Goal: Task Accomplishment & Management: Manage account settings

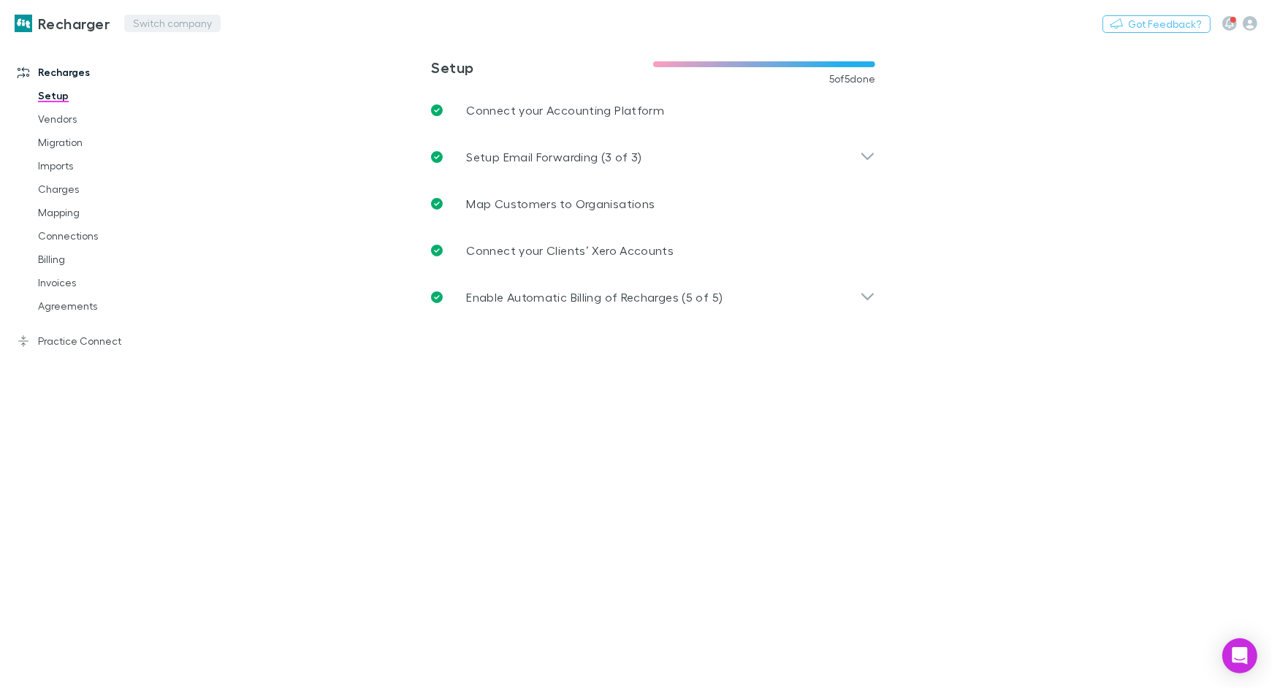
click at [161, 22] on button "Switch company" at bounding box center [172, 24] width 96 height 18
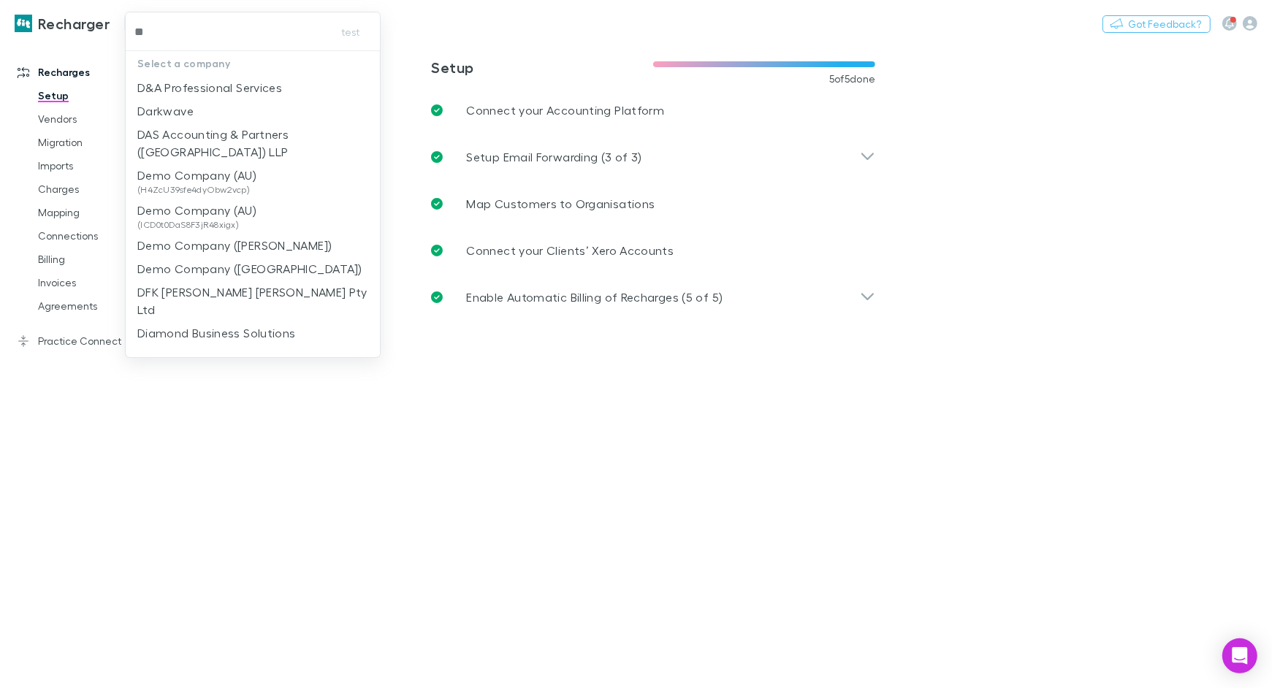
type input "***"
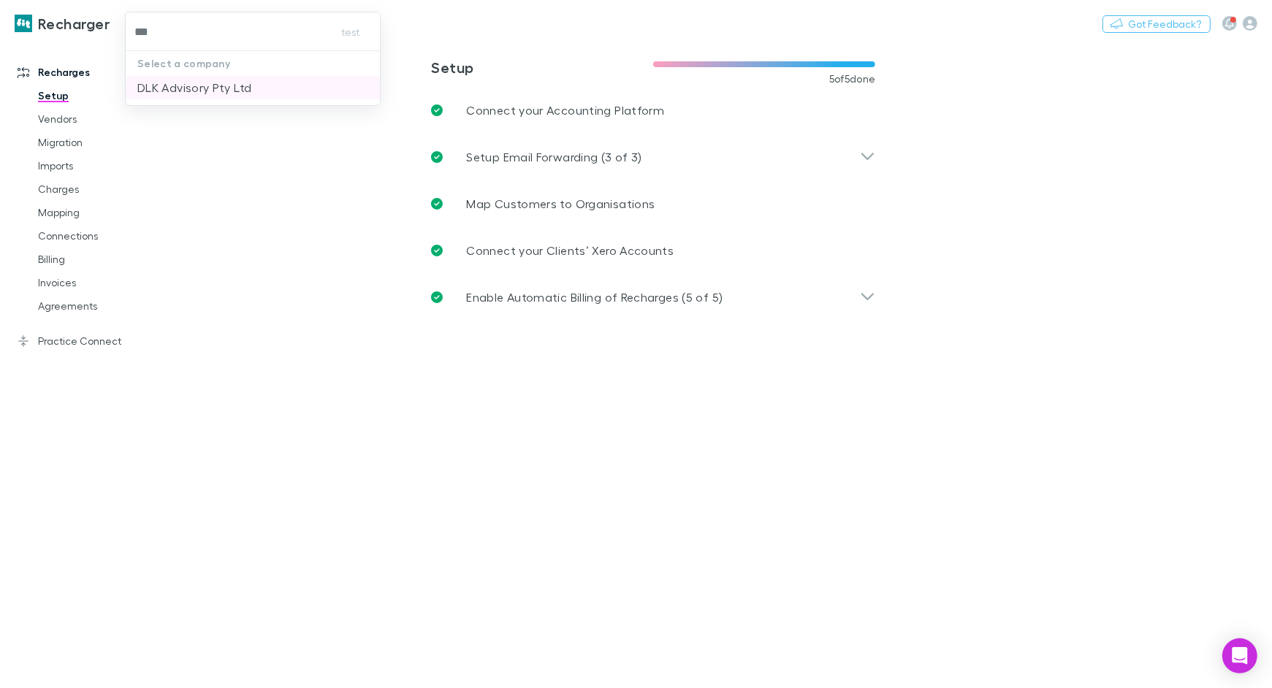
click at [191, 85] on p "DLK Advisory Pty Ltd" at bounding box center [194, 88] width 114 height 18
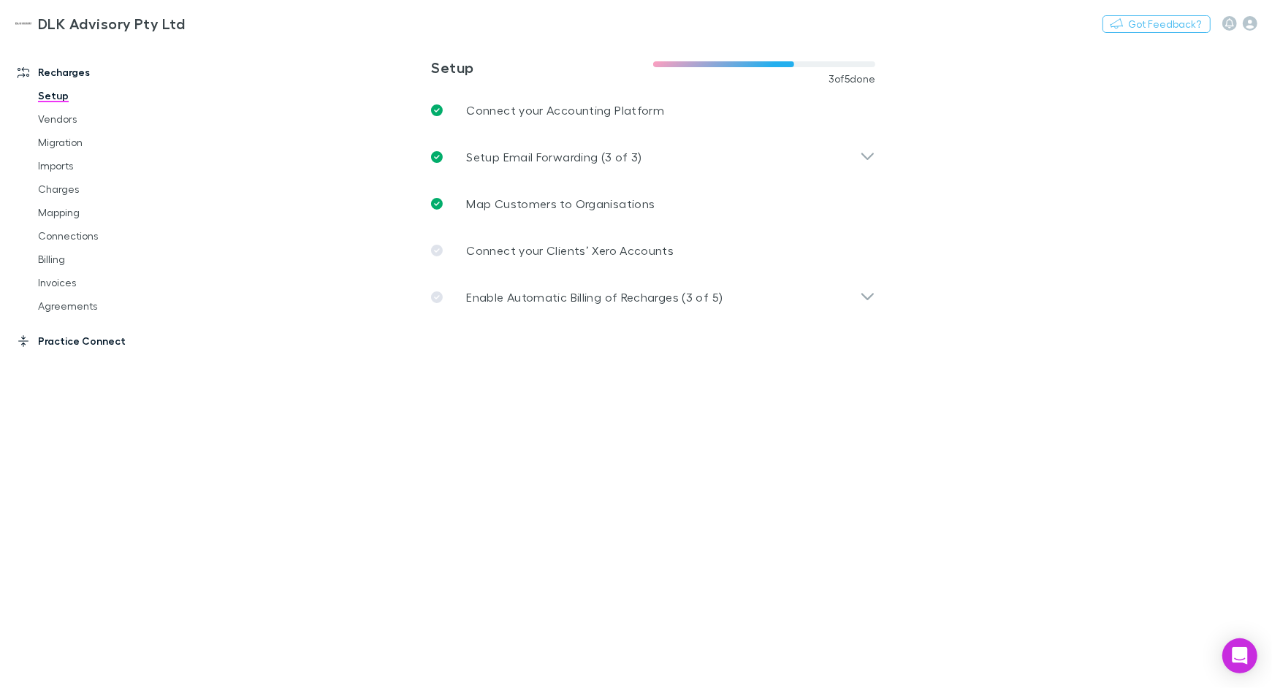
click at [101, 337] on link "Practice Connect" at bounding box center [93, 340] width 181 height 23
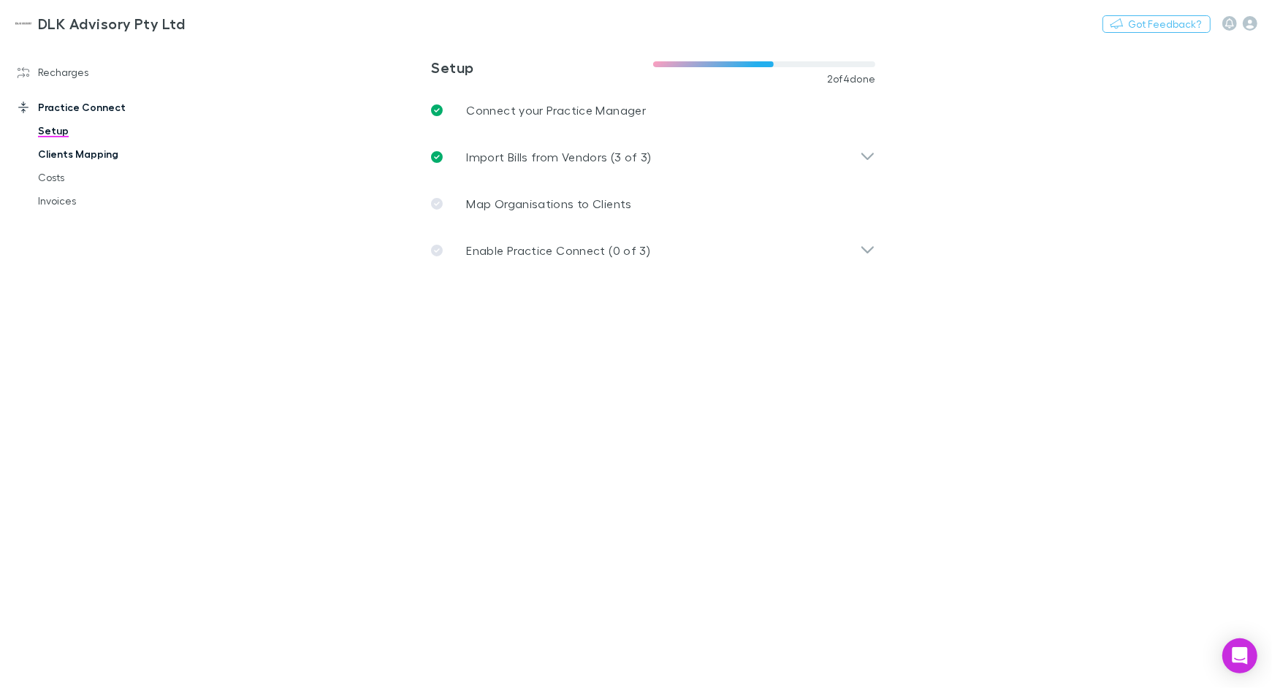
click at [88, 153] on link "Clients Mapping" at bounding box center [103, 153] width 161 height 23
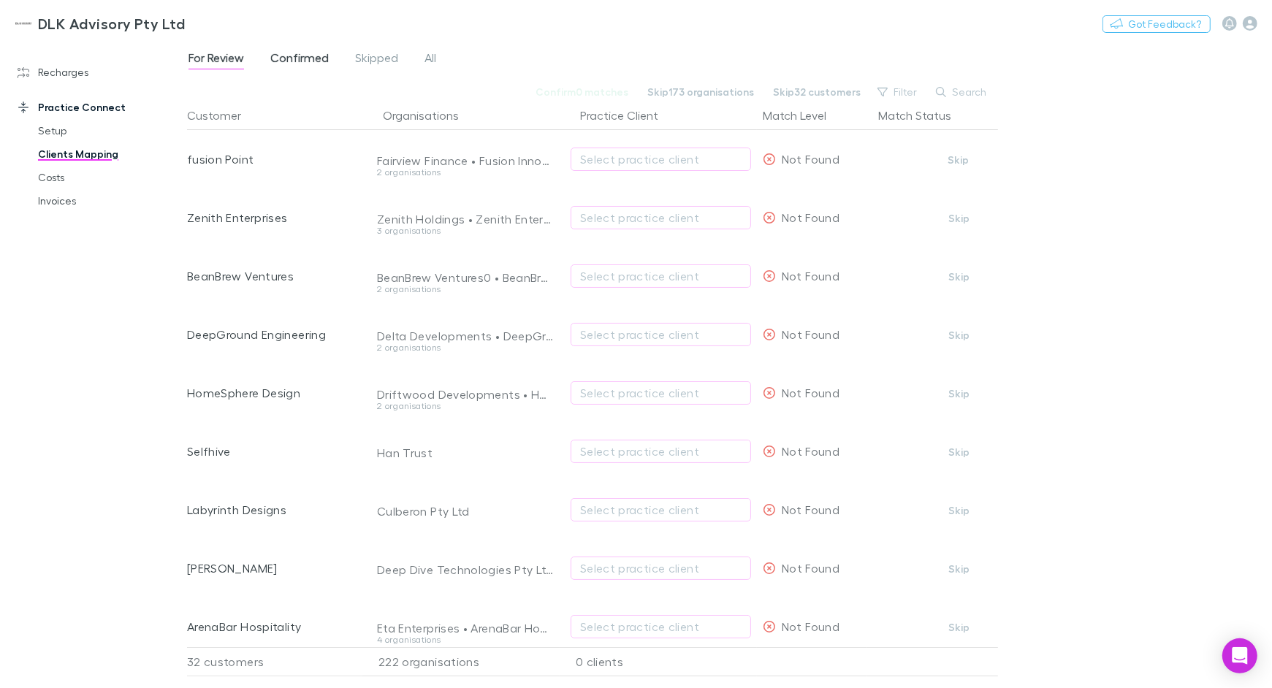
click at [288, 57] on span "Confirmed" at bounding box center [299, 59] width 58 height 19
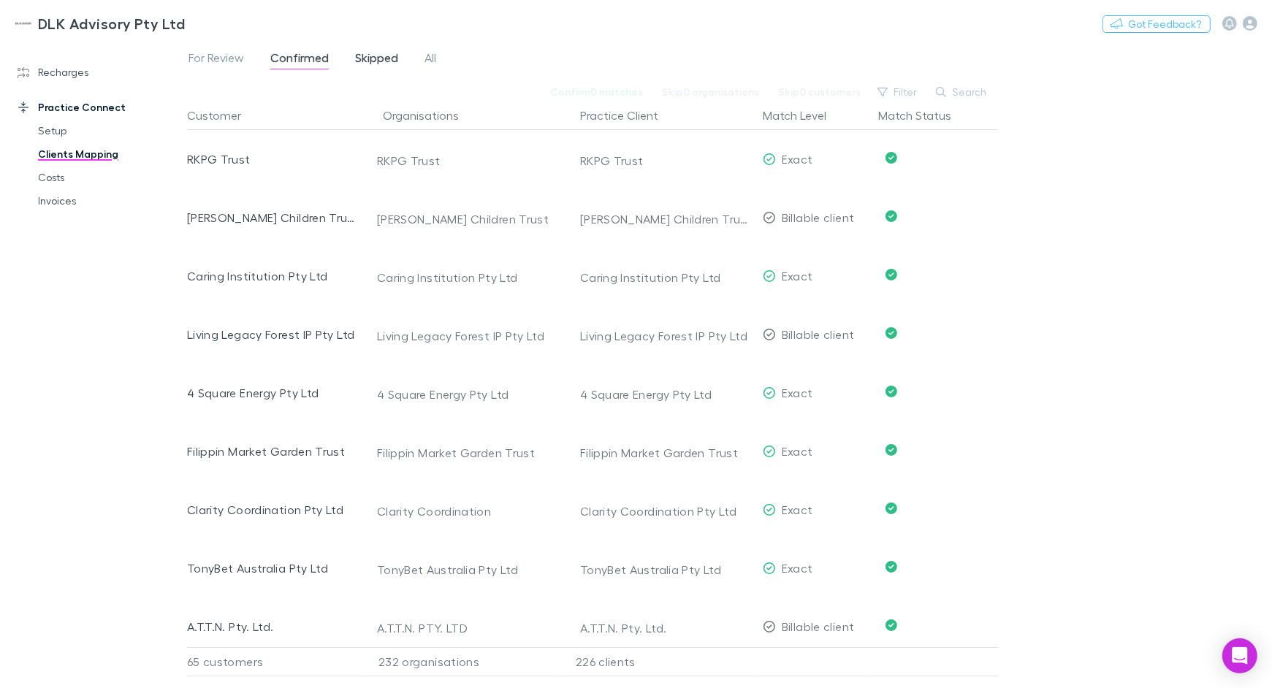
click at [364, 61] on span "Skipped" at bounding box center [376, 59] width 43 height 19
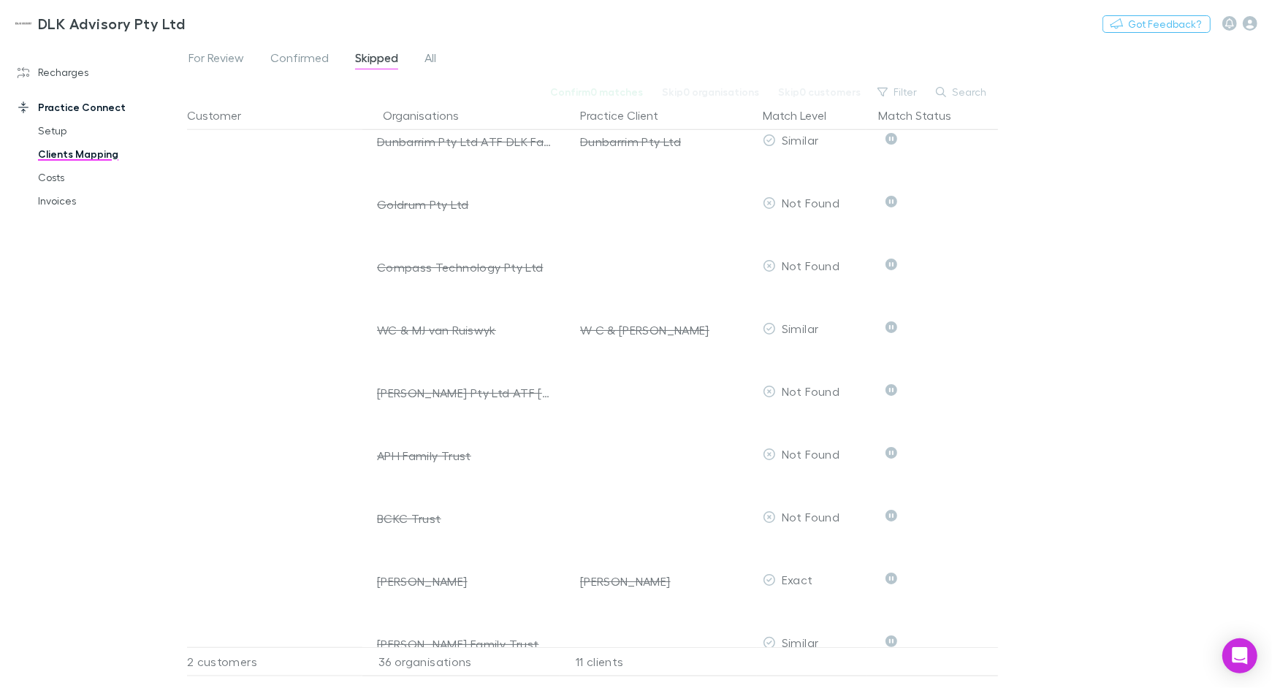
scroll to position [1747, 0]
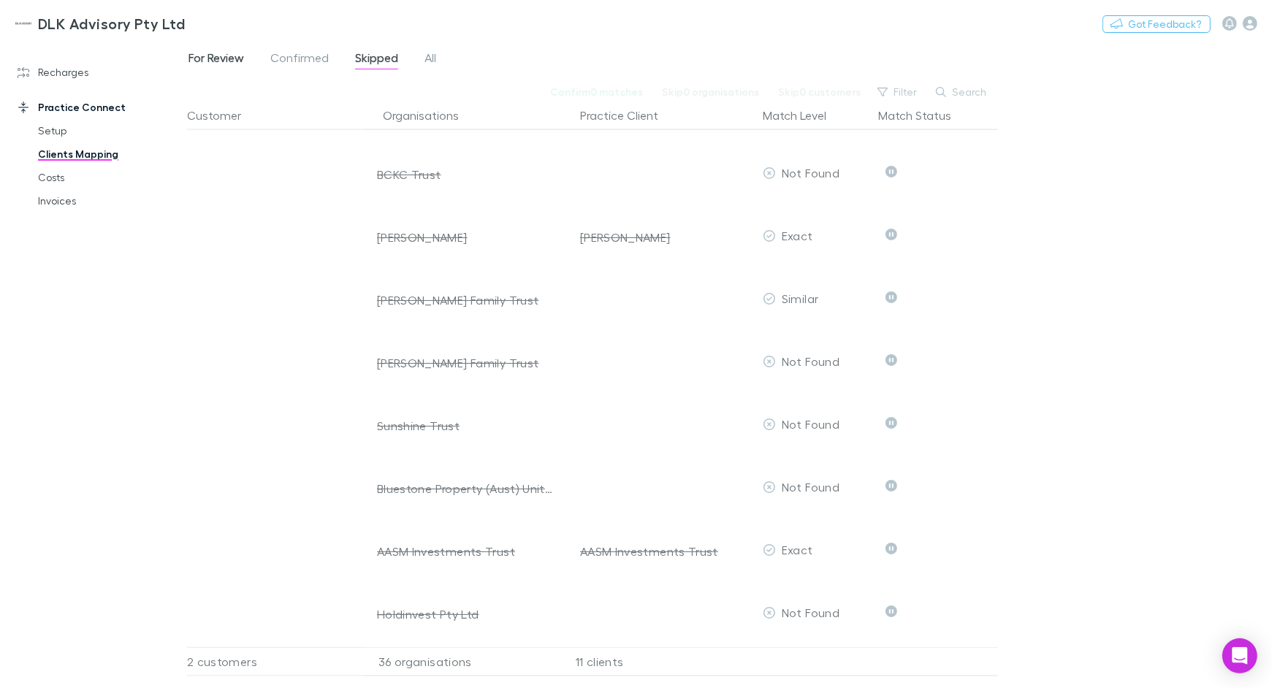
click at [227, 68] on span "For Review" at bounding box center [216, 59] width 56 height 19
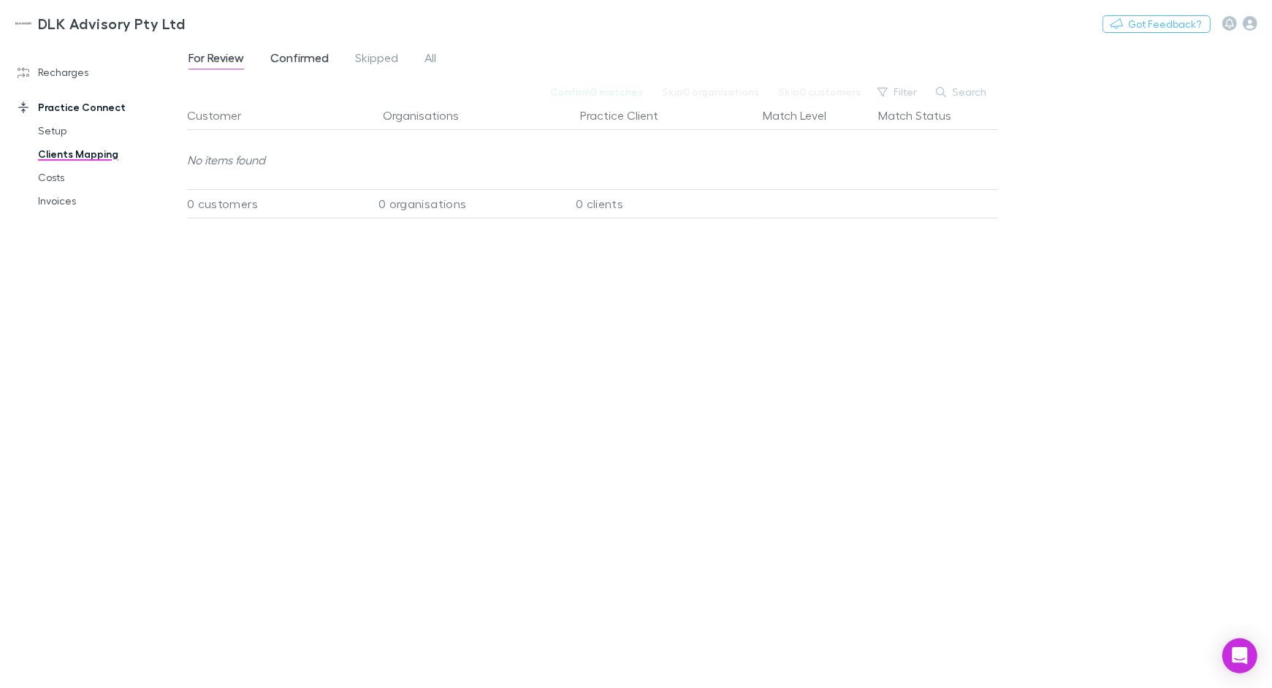
click at [283, 66] on span "Confirmed" at bounding box center [299, 59] width 58 height 19
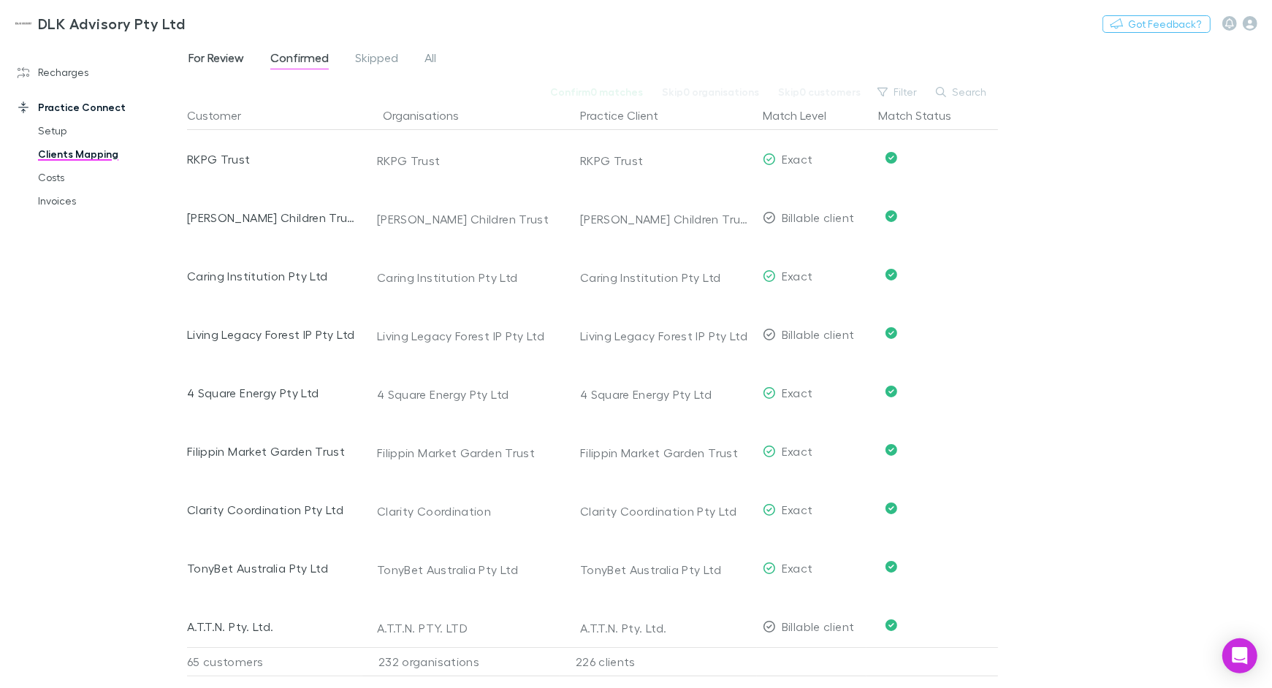
click at [225, 65] on span "For Review" at bounding box center [216, 59] width 56 height 19
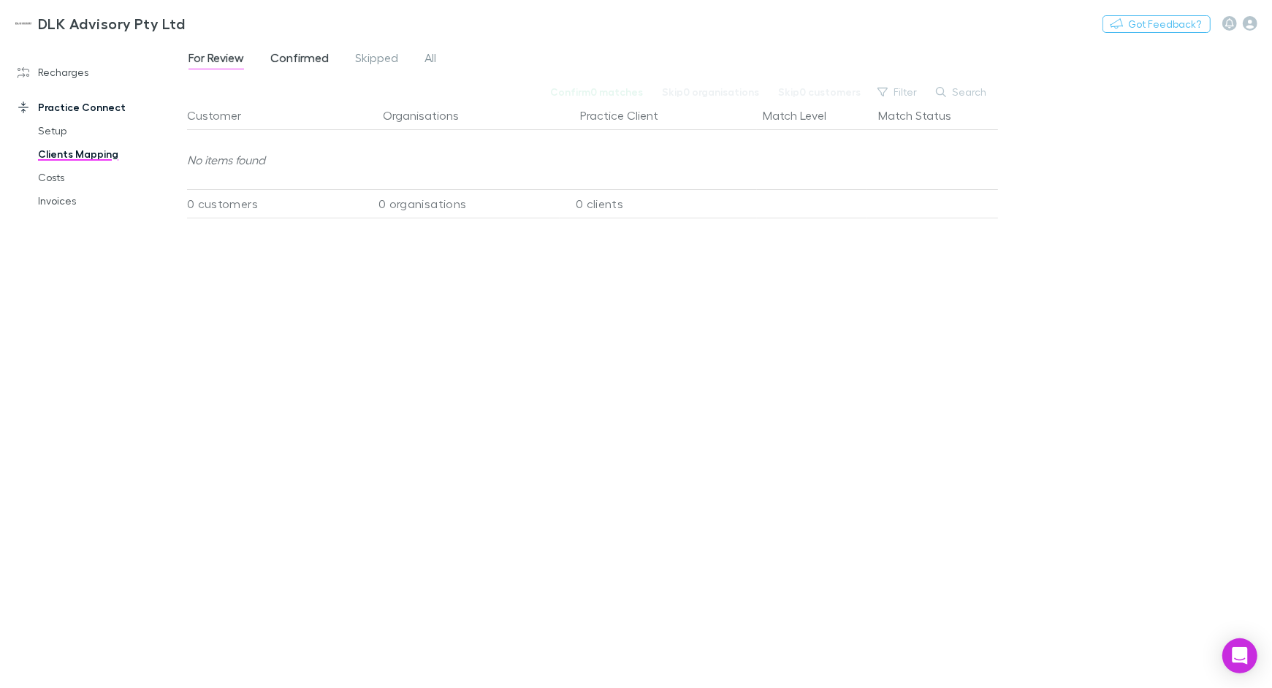
click at [316, 66] on span "Confirmed" at bounding box center [299, 59] width 58 height 19
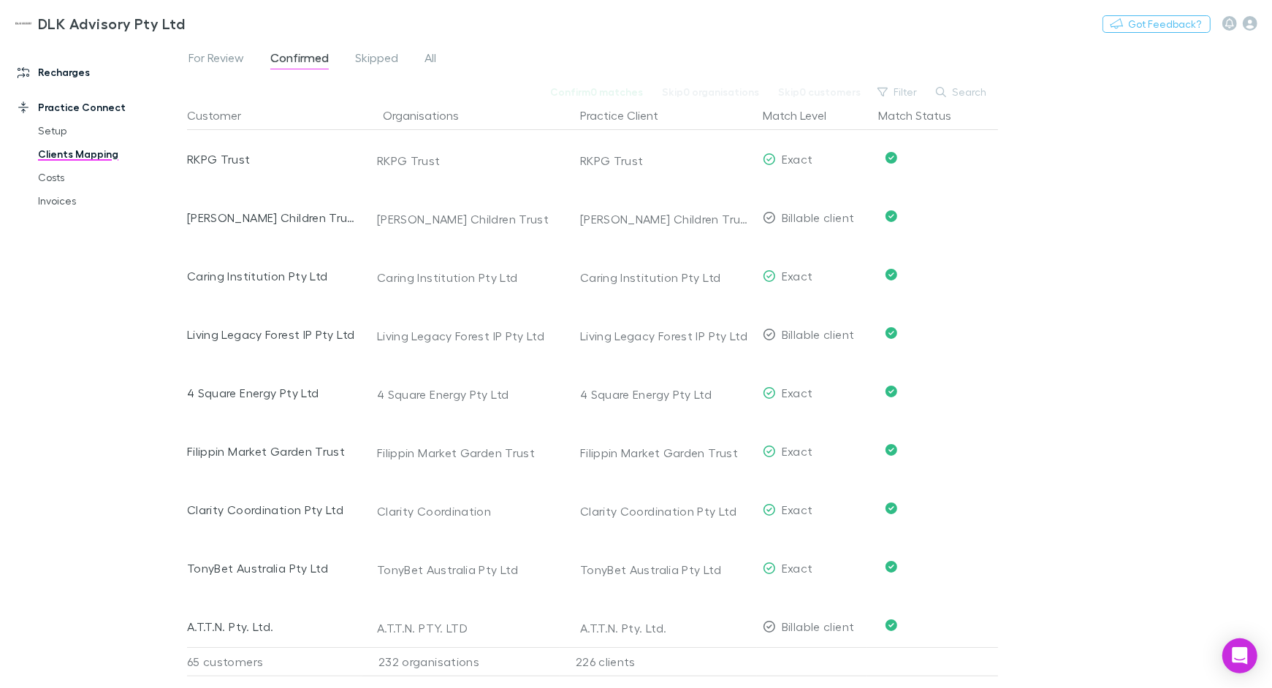
click at [77, 68] on link "Recharges" at bounding box center [93, 72] width 181 height 23
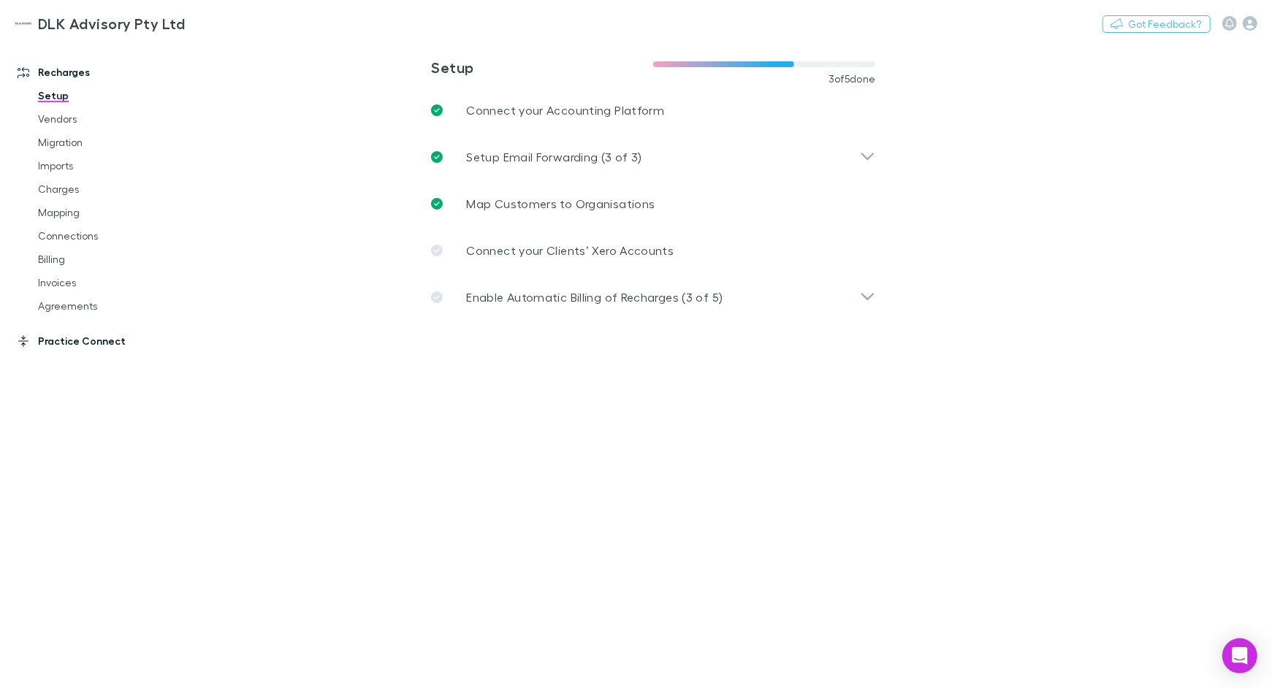
click at [94, 341] on link "Practice Connect" at bounding box center [93, 340] width 181 height 23
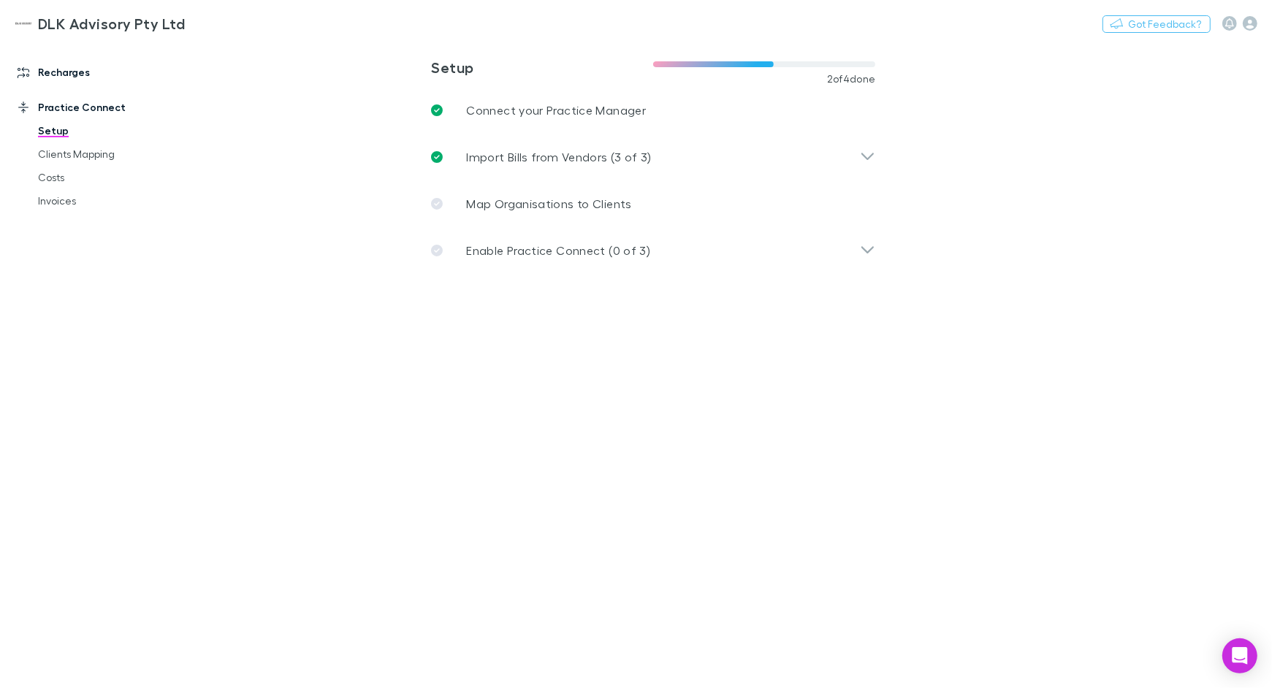
click at [65, 73] on link "Recharges" at bounding box center [93, 72] width 181 height 23
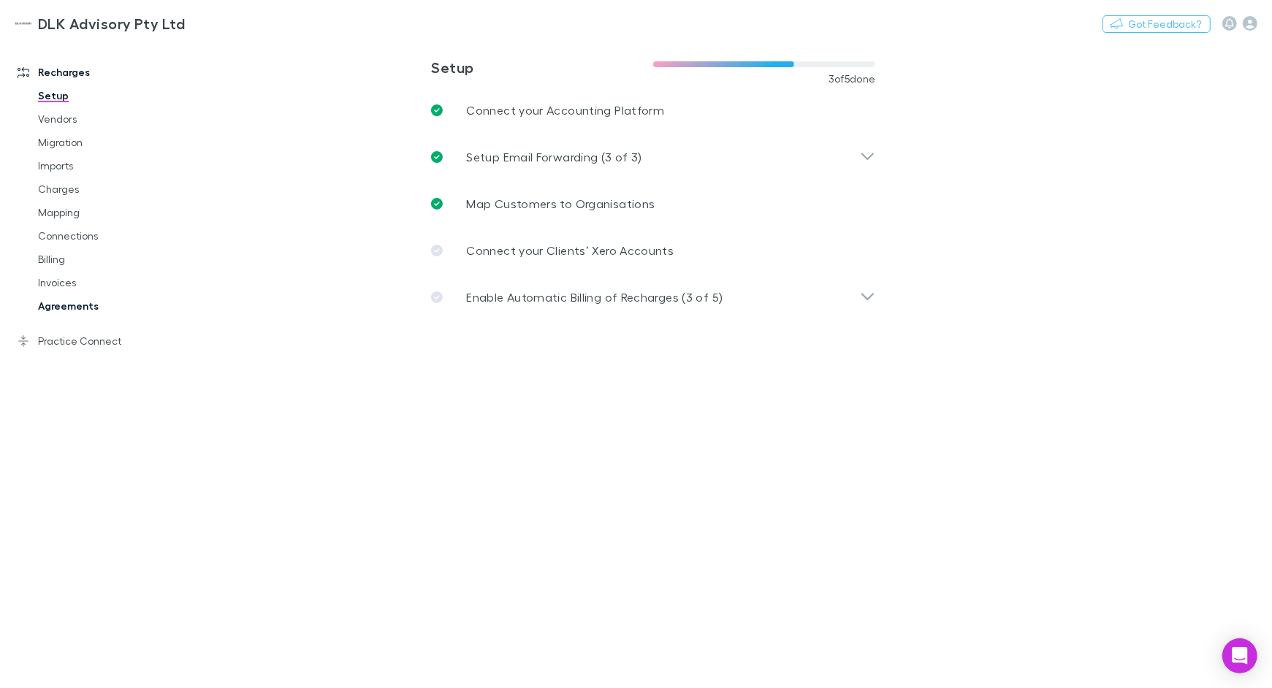
click at [80, 302] on link "Agreements" at bounding box center [103, 305] width 161 height 23
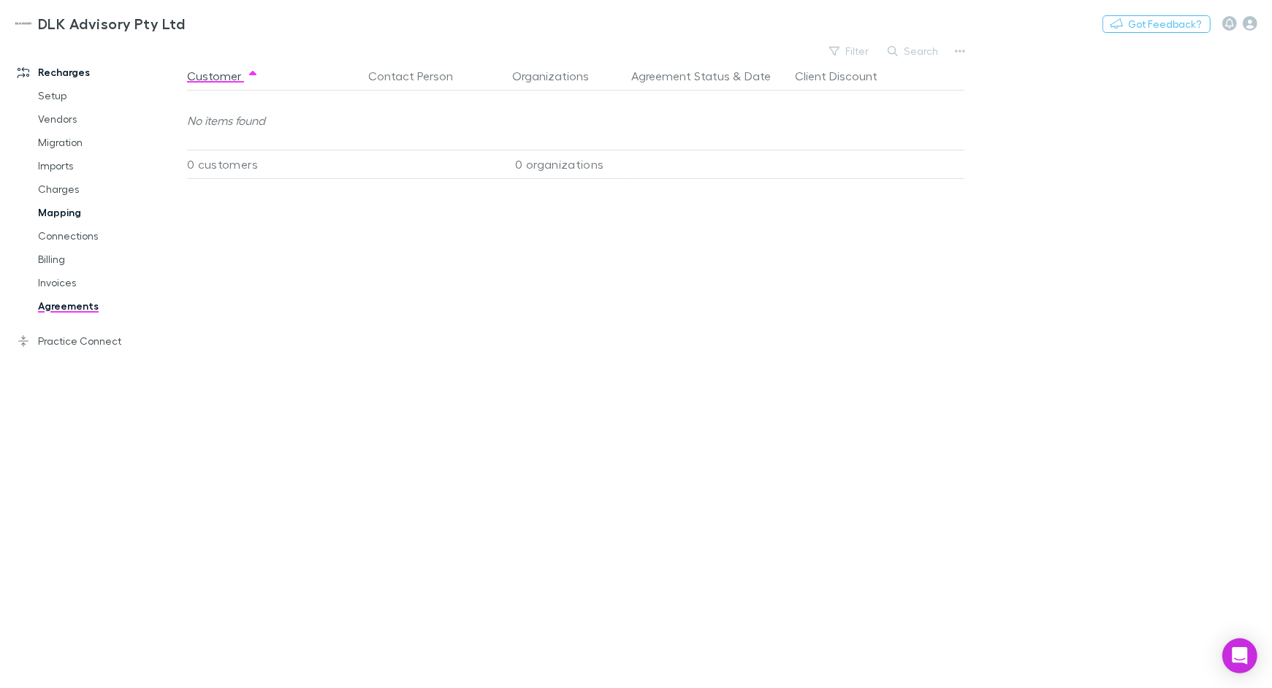
click at [71, 202] on link "Mapping" at bounding box center [103, 212] width 161 height 23
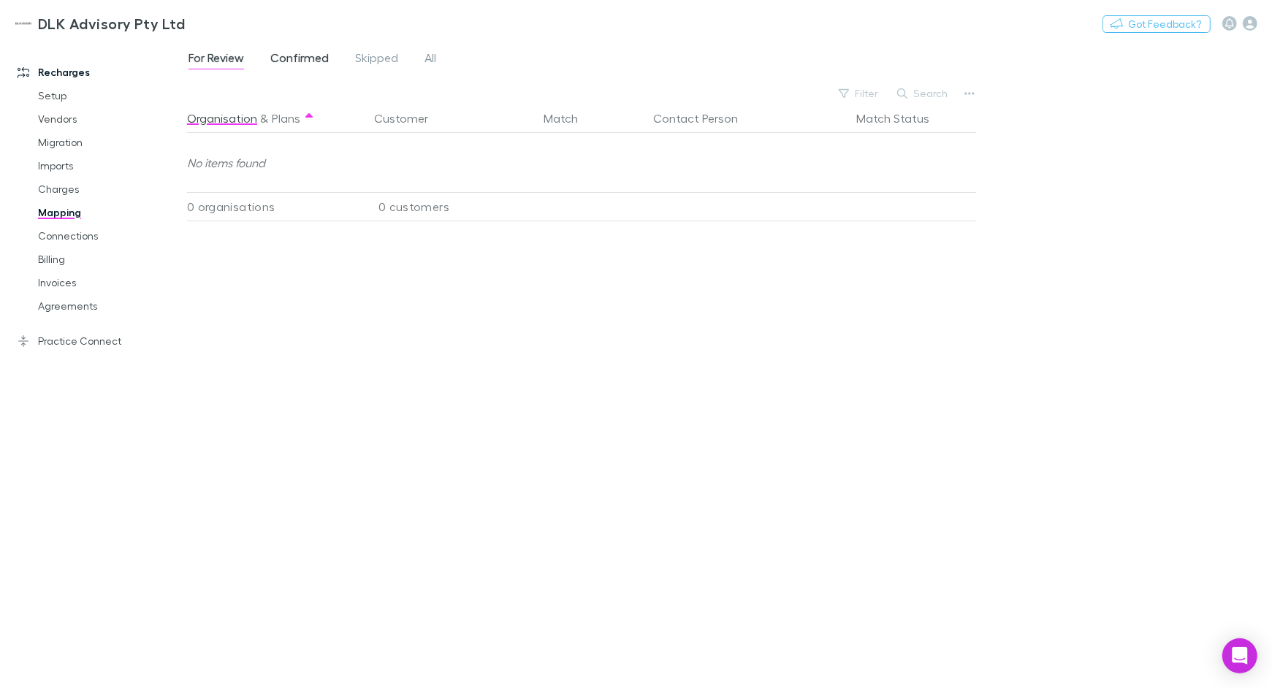
click at [291, 55] on span "Confirmed" at bounding box center [299, 59] width 58 height 19
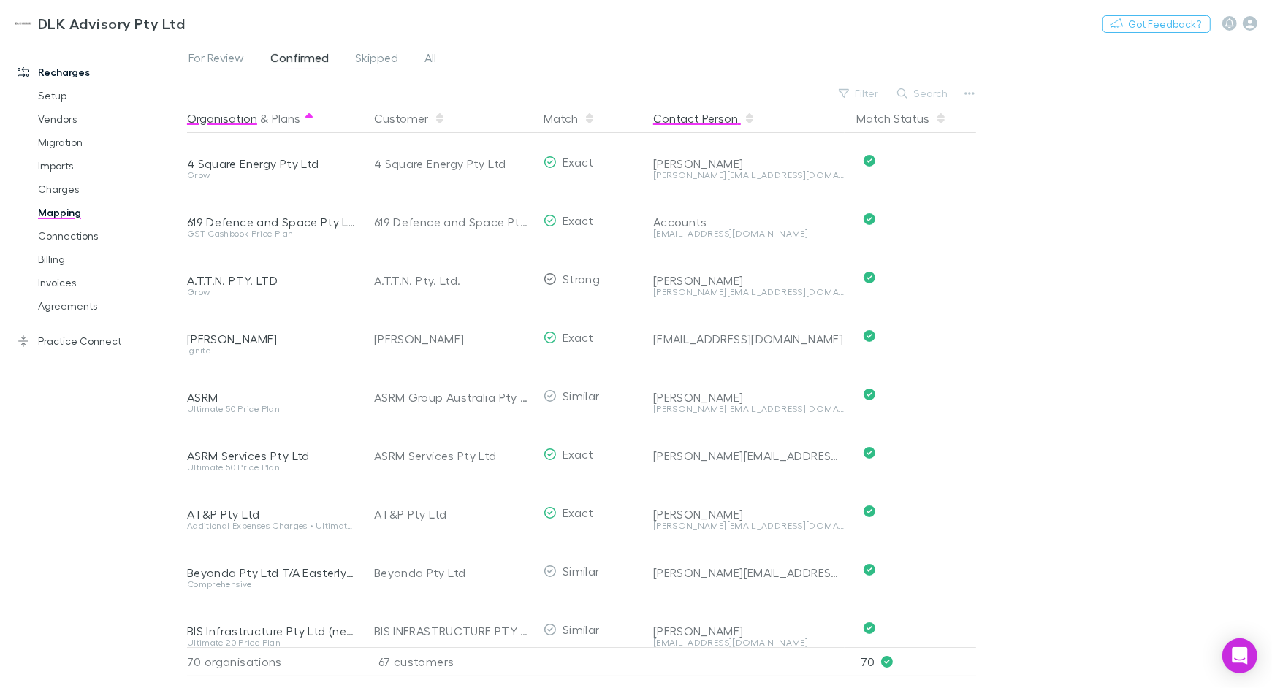
click at [713, 113] on button "Contact Person" at bounding box center [704, 118] width 102 height 29
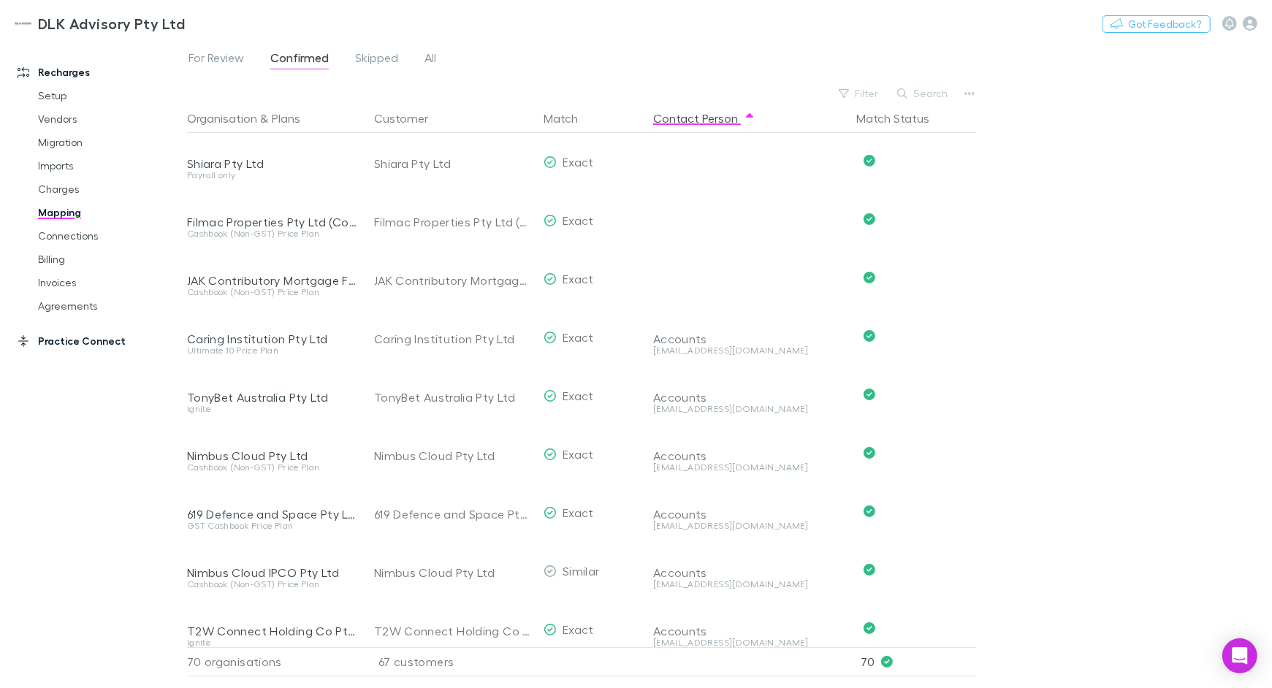
click at [94, 333] on link "Practice Connect" at bounding box center [93, 340] width 181 height 23
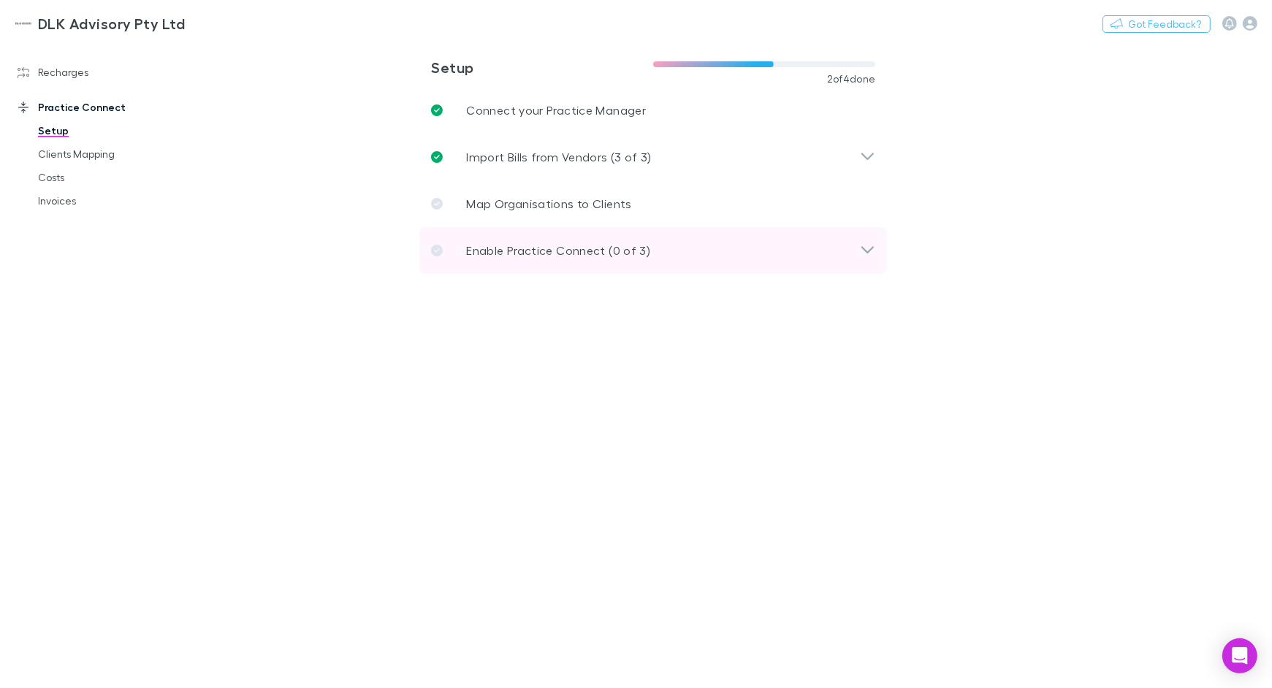
click at [518, 249] on p "Enable Practice Connect (0 of 3)" at bounding box center [558, 251] width 184 height 18
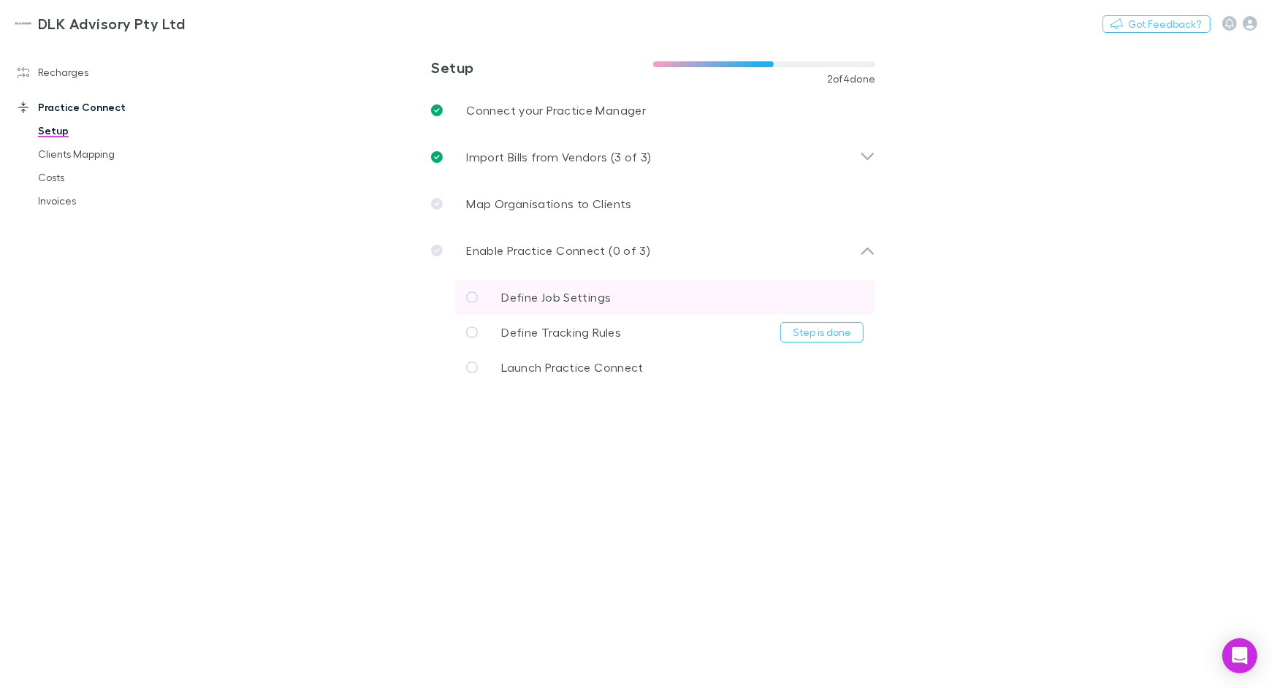
click at [569, 289] on p "Define Job Settings" at bounding box center [556, 298] width 110 height 18
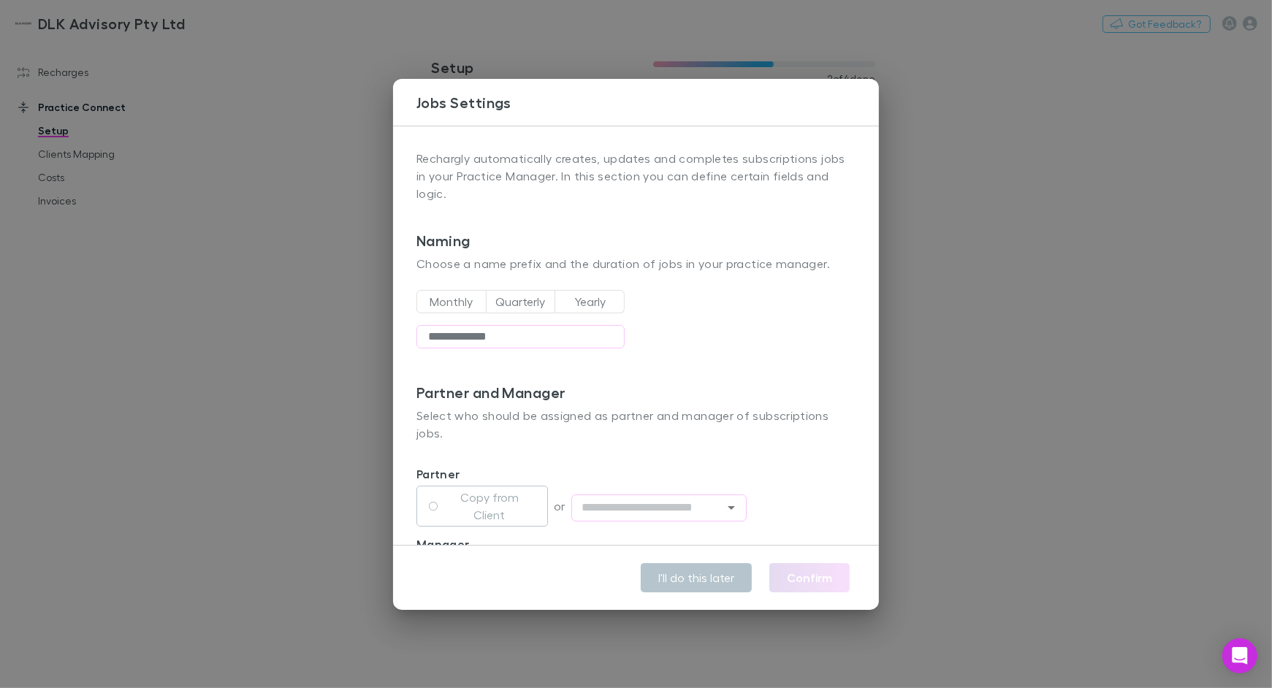
click at [569, 290] on button "Yearly" at bounding box center [590, 301] width 70 height 23
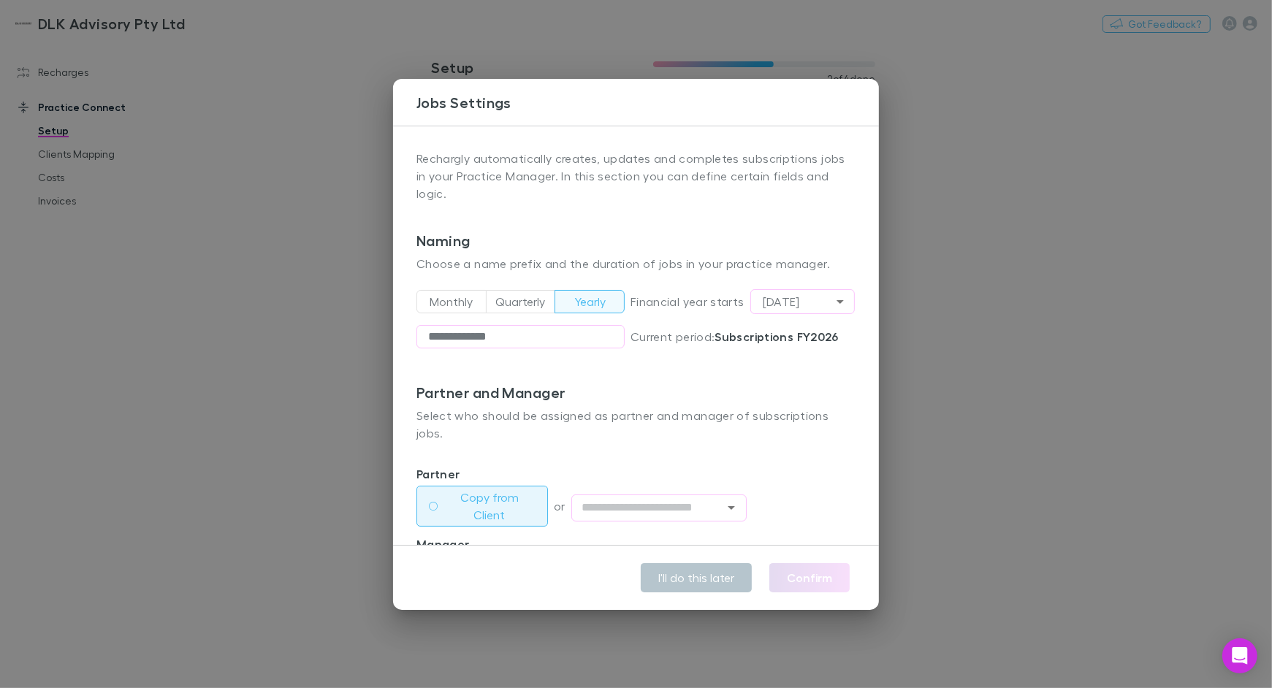
click at [521, 489] on label "Copy from Client" at bounding box center [489, 506] width 92 height 35
click at [636, 499] on input "text" at bounding box center [647, 508] width 142 height 18
click at [508, 465] on p "Partner" at bounding box center [635, 474] width 439 height 18
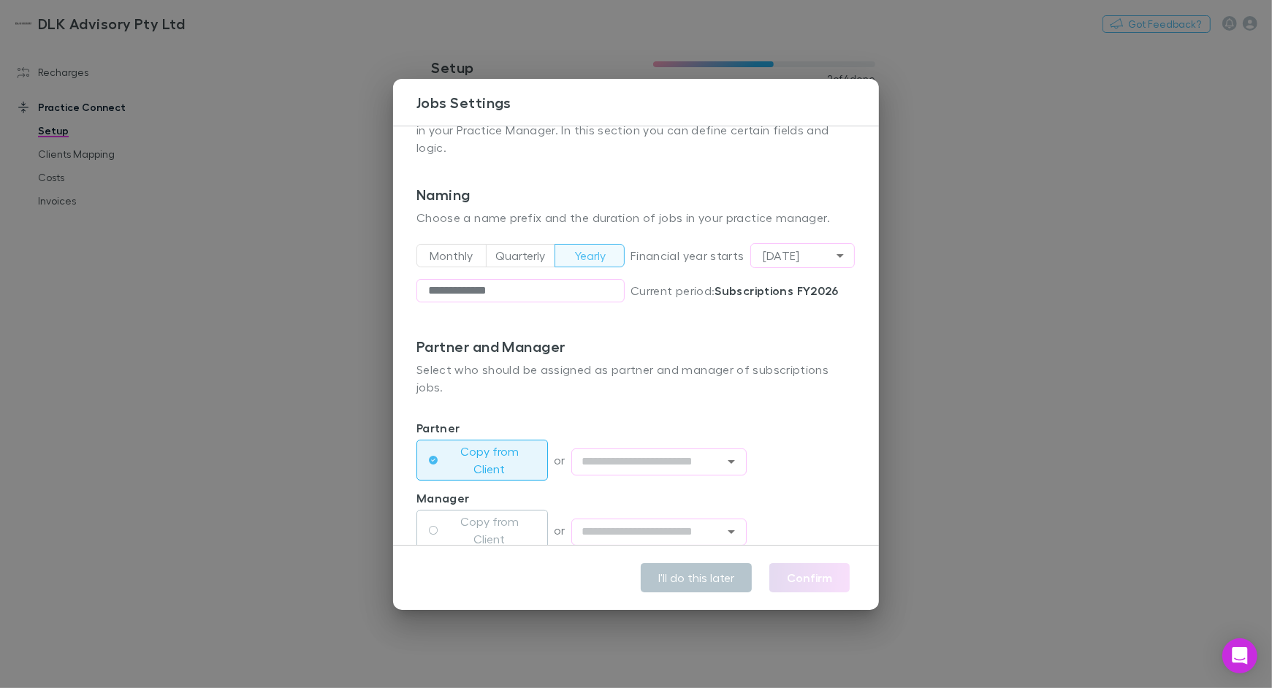
scroll to position [93, 0]
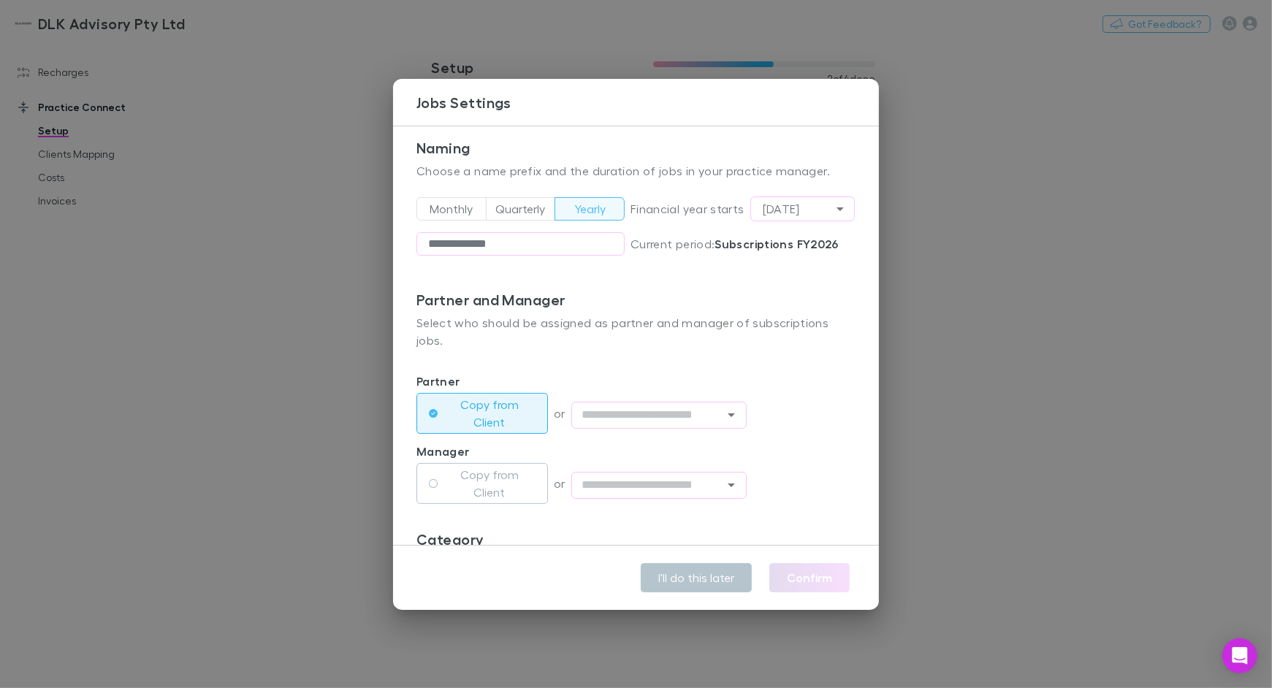
click at [487, 466] on div "Copy from Client" at bounding box center [482, 483] width 132 height 35
click at [487, 466] on label "Copy from Client" at bounding box center [489, 483] width 92 height 35
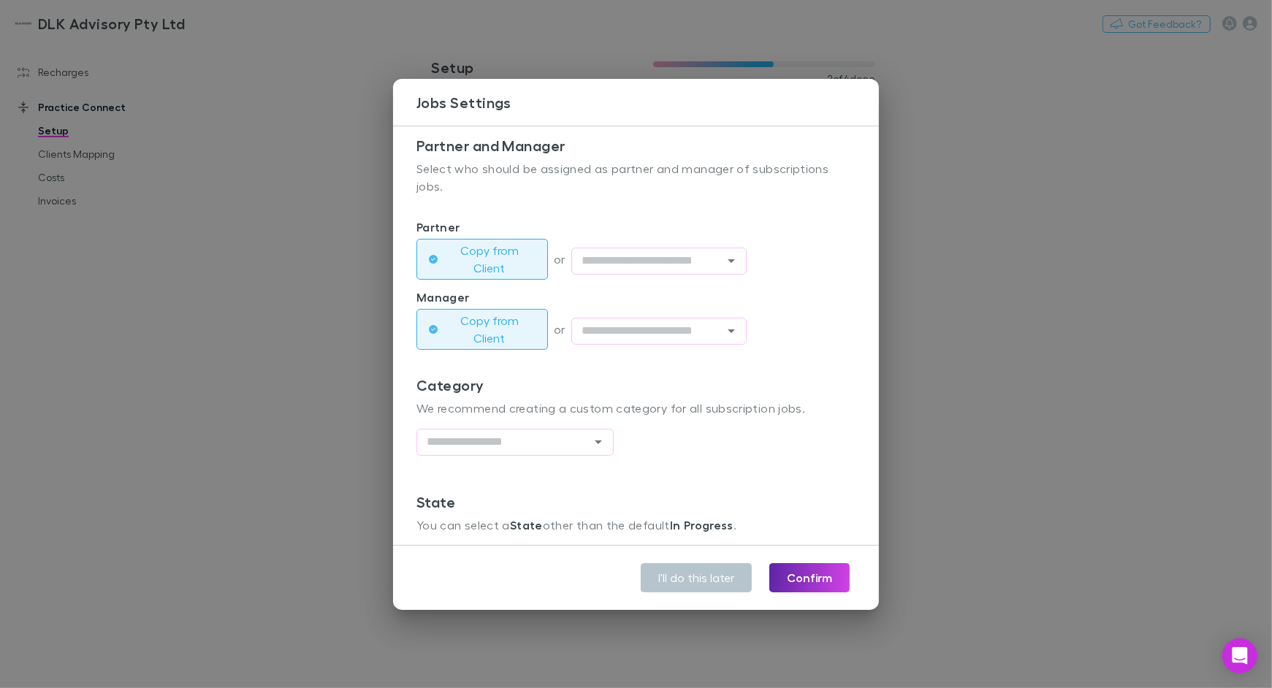
scroll to position [297, 0]
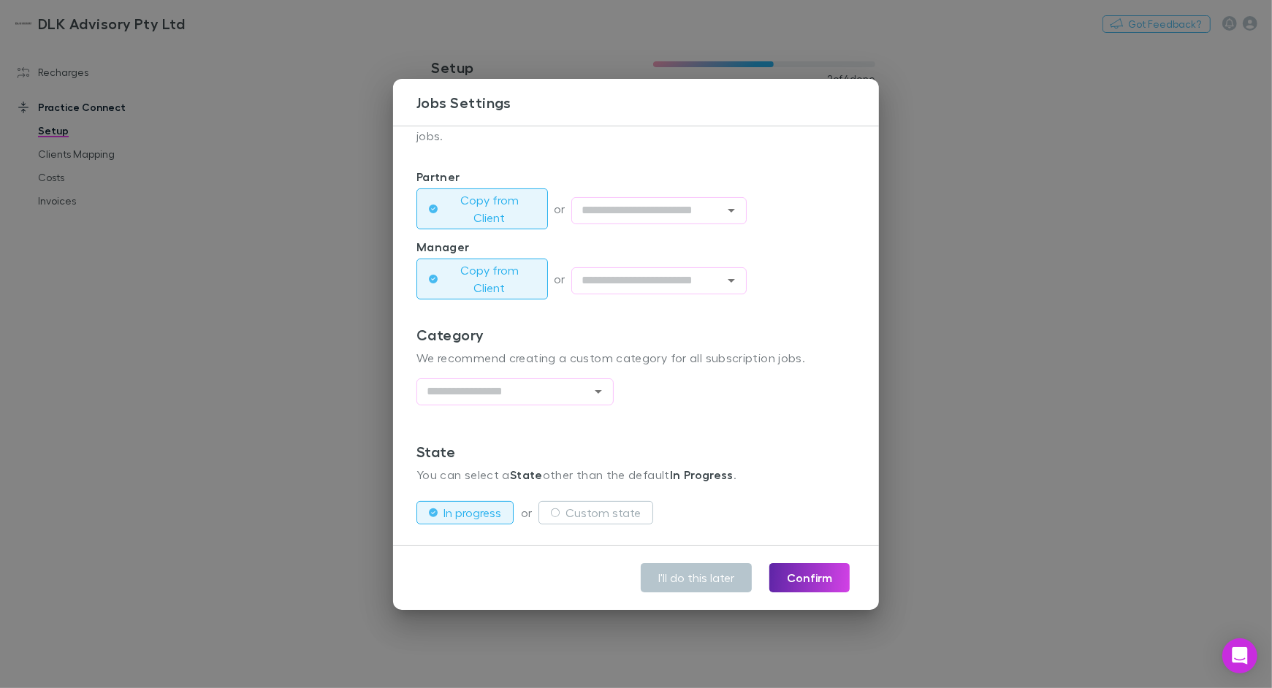
click at [508, 378] on div "​" at bounding box center [514, 395] width 197 height 35
click at [508, 383] on input "text" at bounding box center [503, 392] width 164 height 18
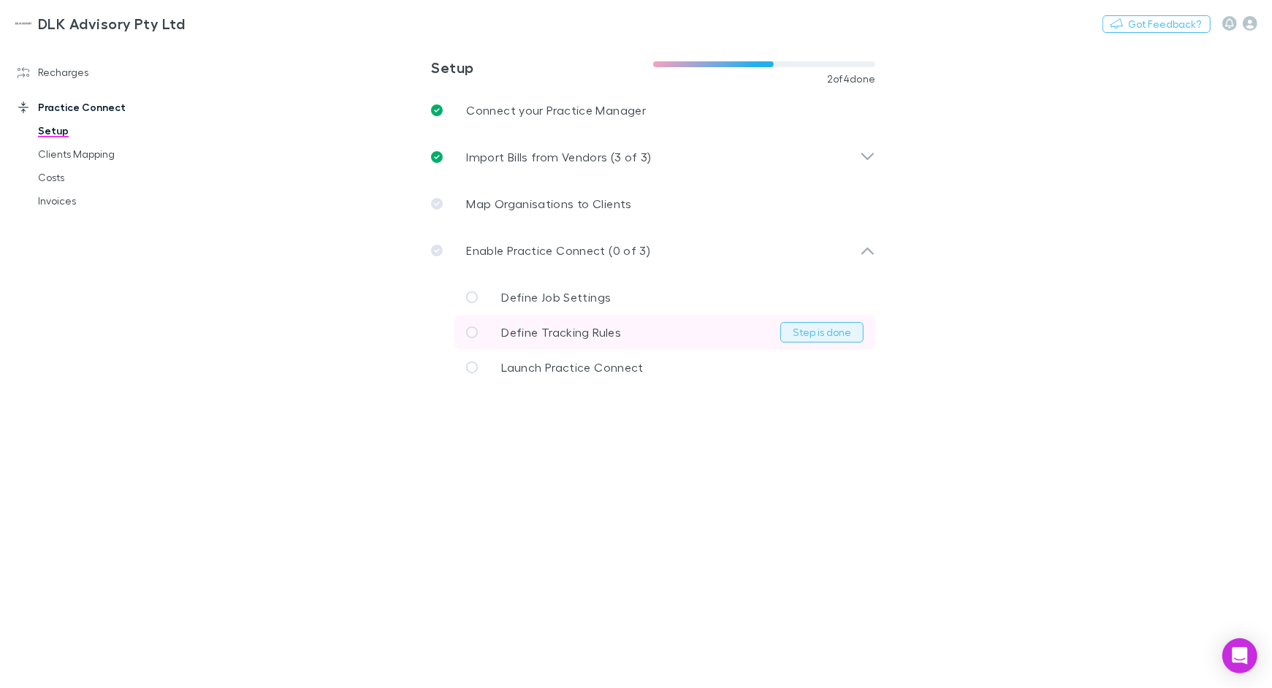
click at [822, 328] on button "Step is done" at bounding box center [821, 332] width 83 height 20
click at [1239, 667] on div "Open Intercom Messenger" at bounding box center [1240, 656] width 39 height 39
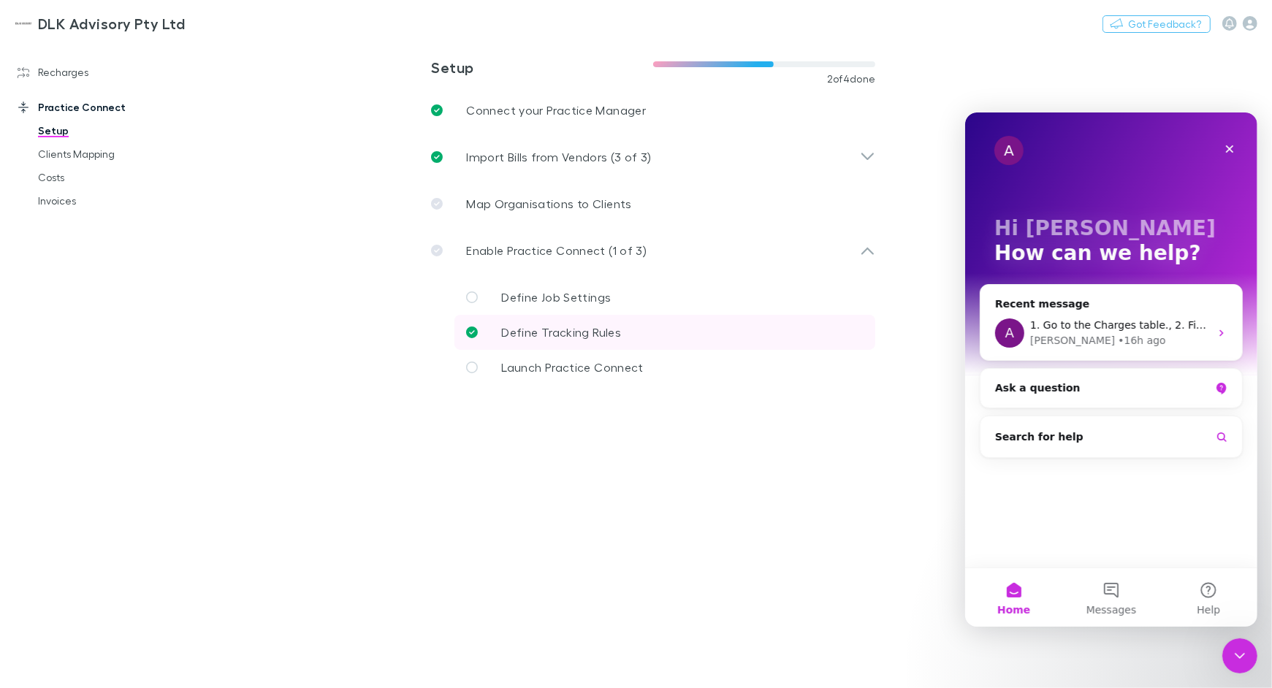
scroll to position [0, 0]
click at [1052, 388] on div "Ask a question" at bounding box center [1101, 387] width 215 height 15
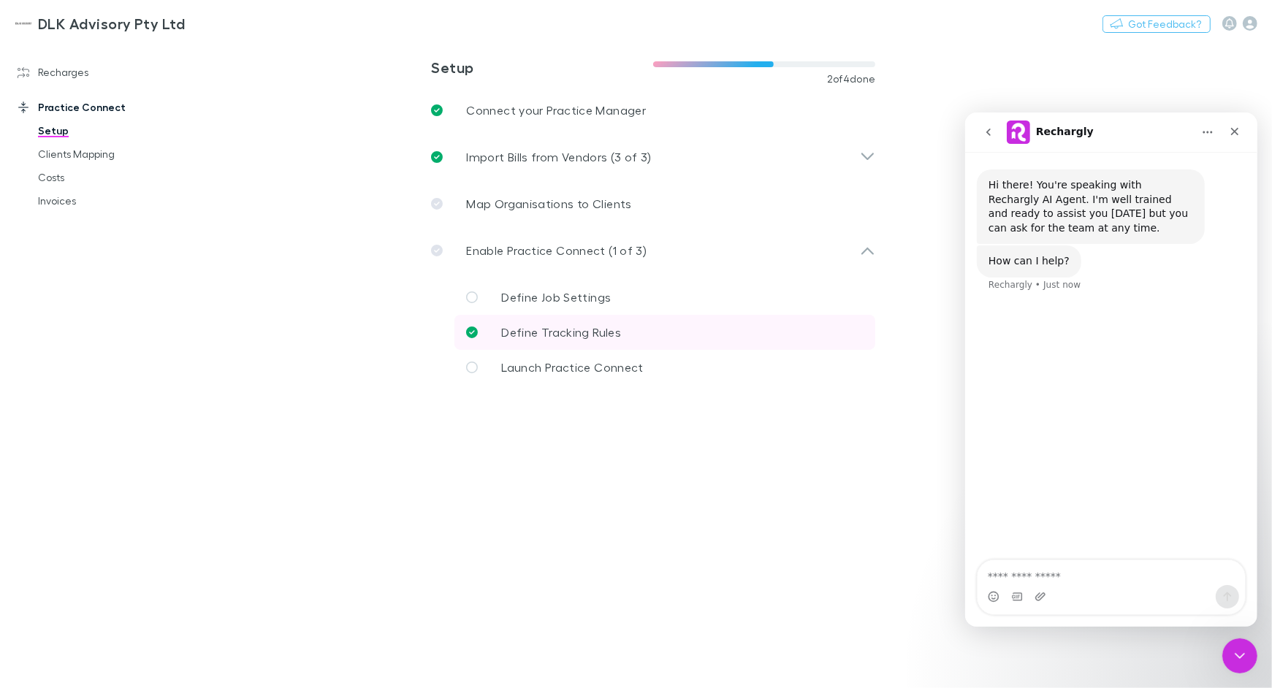
click at [994, 132] on button "go back" at bounding box center [988, 132] width 28 height 28
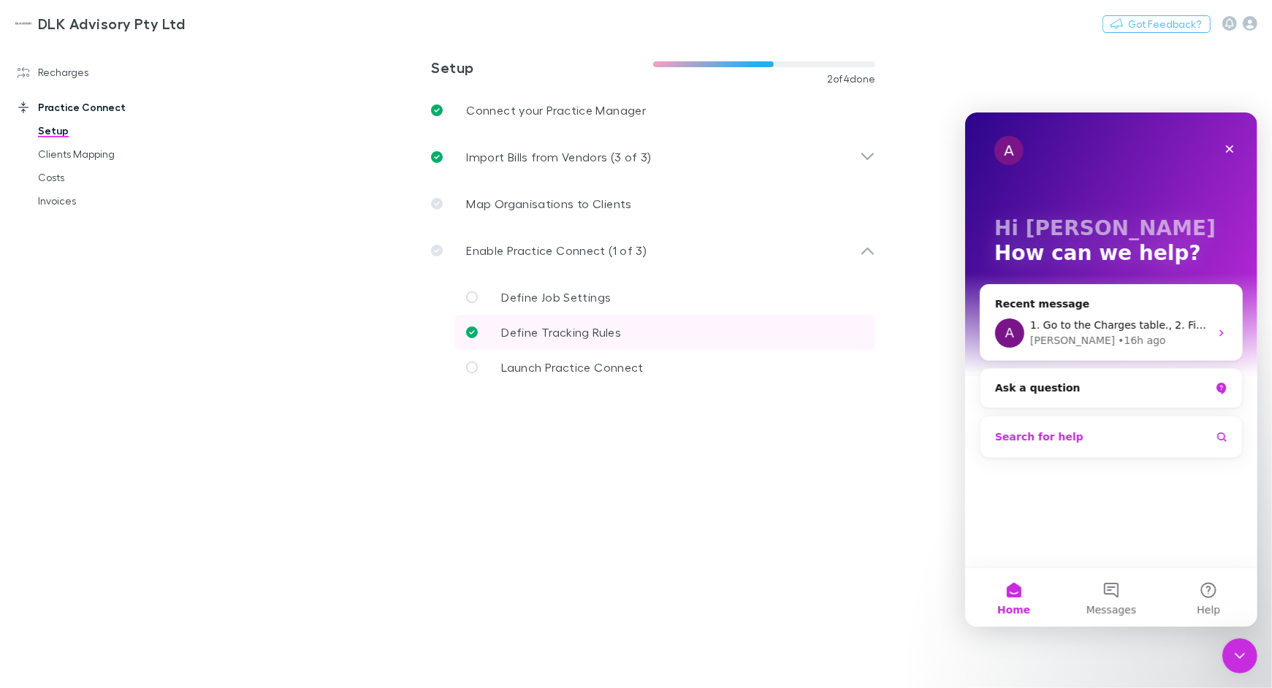
click at [1083, 428] on button "Search for help" at bounding box center [1111, 436] width 250 height 29
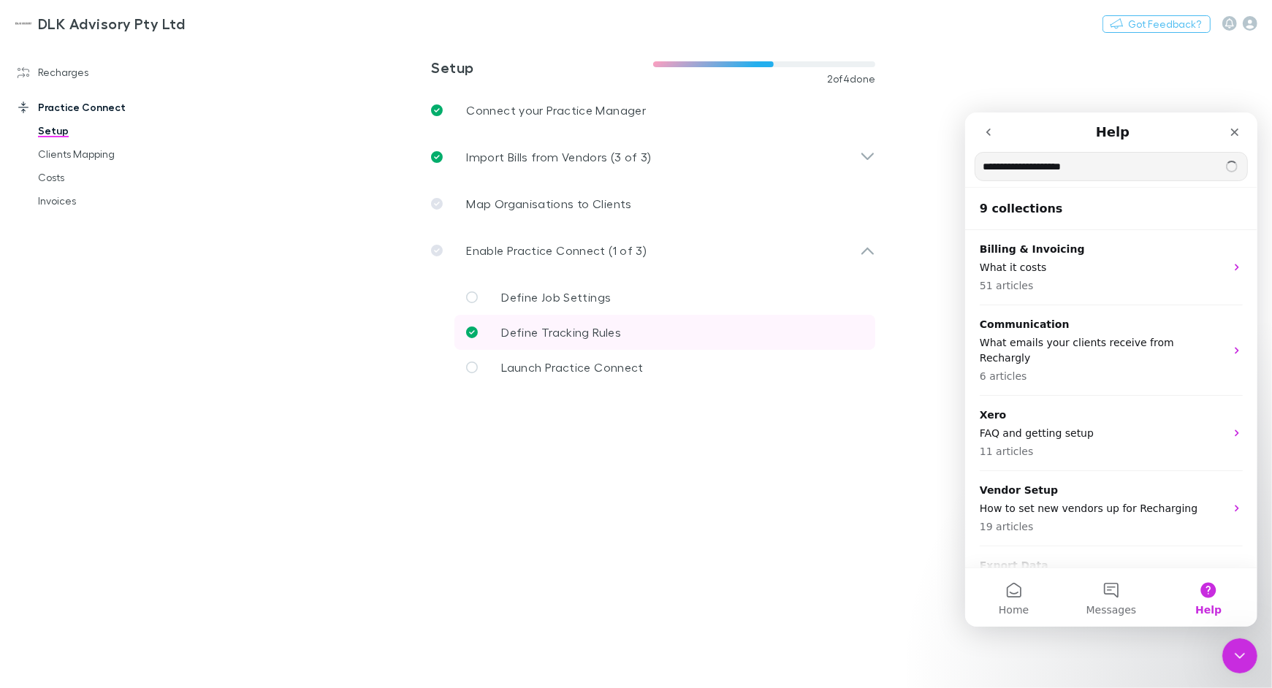
type input "**********"
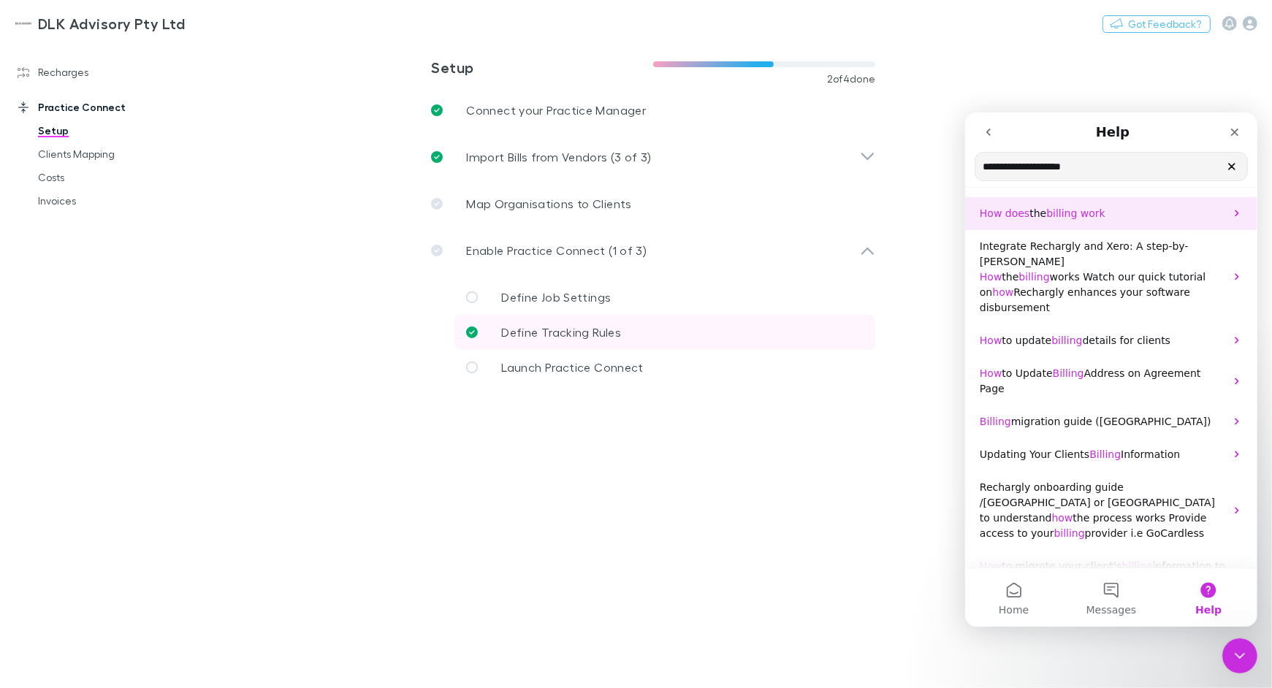
click at [1109, 207] on p "How does the billing work" at bounding box center [1101, 212] width 245 height 15
